Goal: Navigation & Orientation: Go to known website

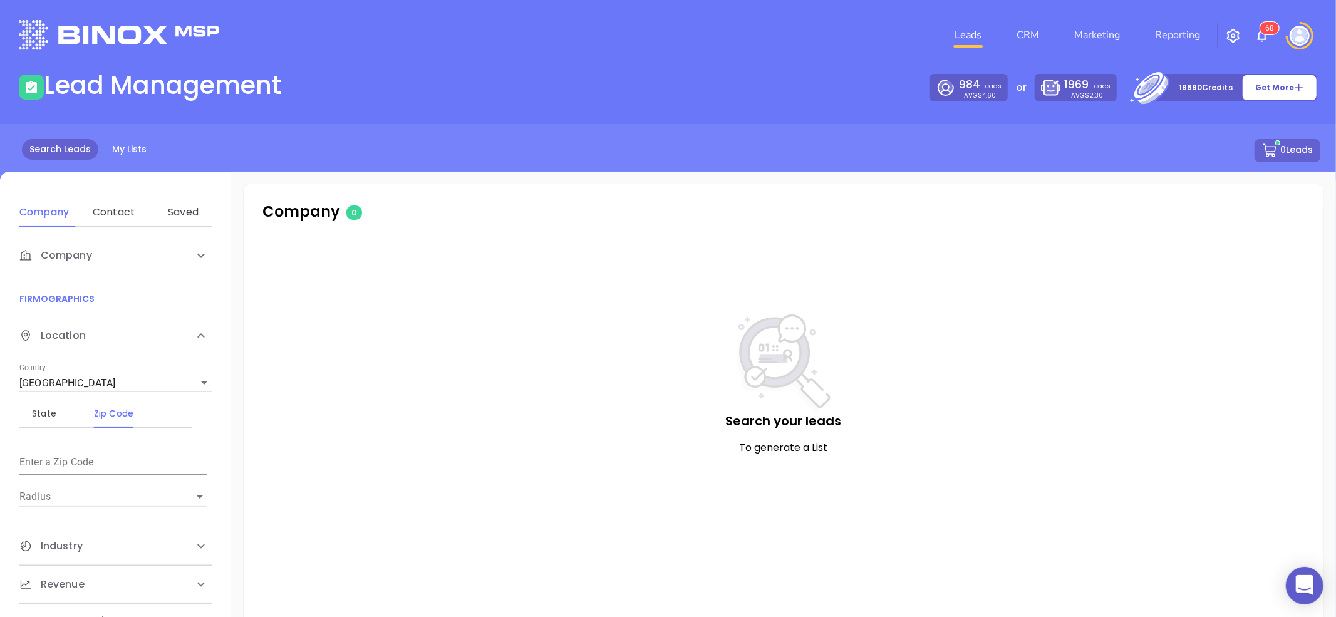
click at [1299, 33] on img at bounding box center [1300, 36] width 20 height 20
click at [1261, 120] on p "Logout" at bounding box center [1278, 117] width 85 height 13
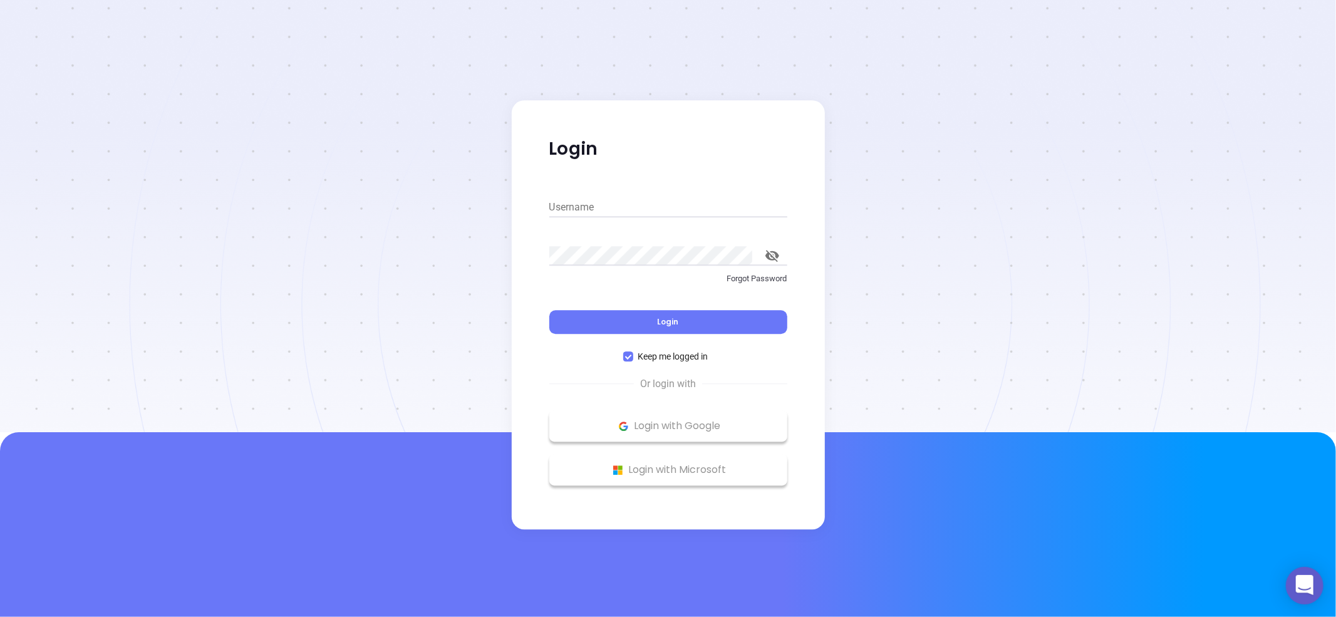
type input "[PERSON_NAME][EMAIL_ADDRESS][DOMAIN_NAME]"
